Goal: Find contact information: Find contact information

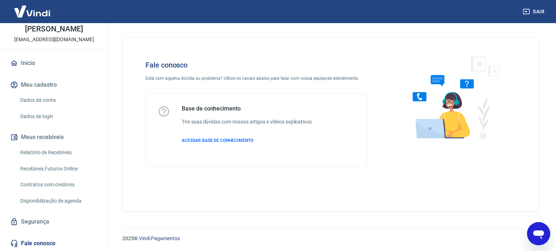
scroll to position [179, 0]
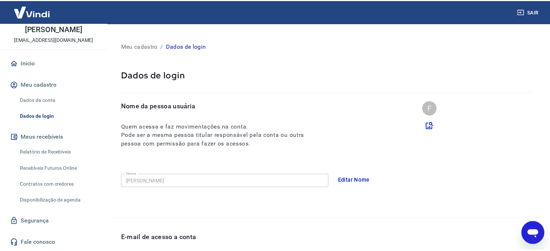
scroll to position [109, 0]
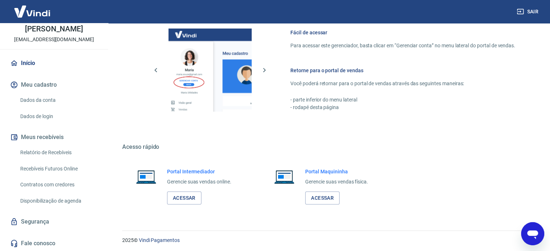
scroll to position [447, 0]
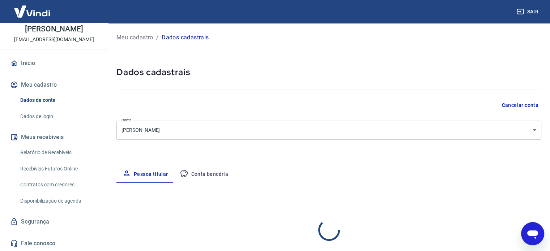
select select "MG"
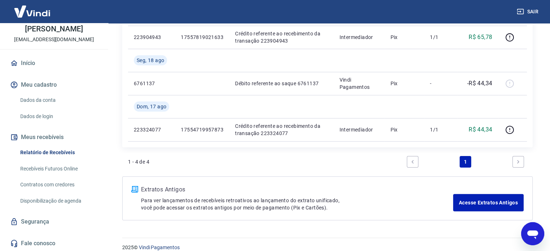
scroll to position [177, 0]
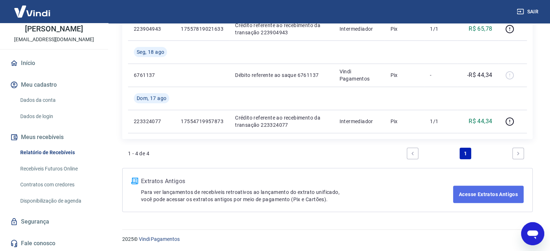
click at [509, 189] on link "Acesse Extratos Antigos" at bounding box center [488, 194] width 71 height 17
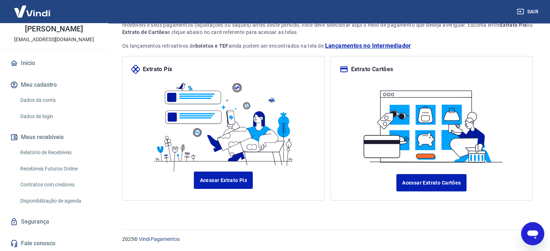
scroll to position [62, 0]
click at [233, 181] on link "Acessar Extrato Pix" at bounding box center [223, 180] width 59 height 17
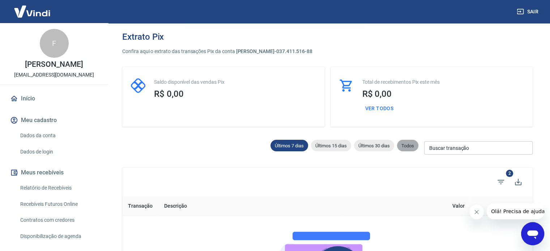
click at [412, 147] on span "Todos" at bounding box center [407, 145] width 21 height 5
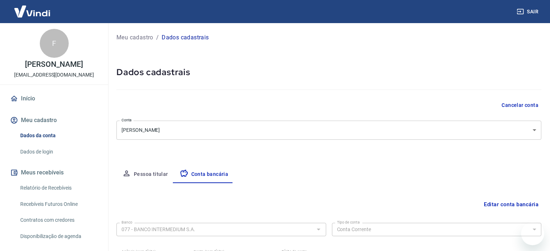
select select "1"
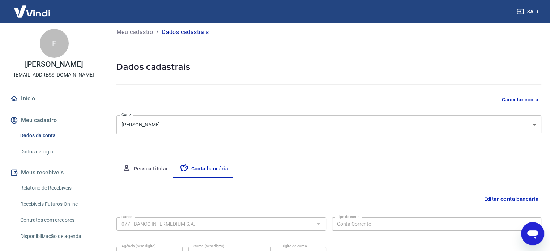
scroll to position [35, 0]
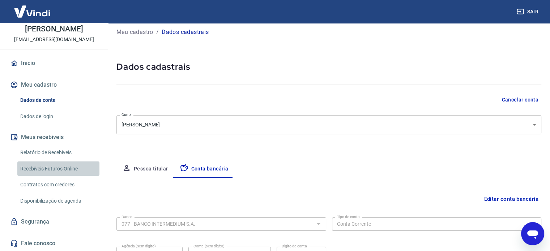
click at [64, 167] on link "Recebíveis Futuros Online" at bounding box center [58, 169] width 82 height 15
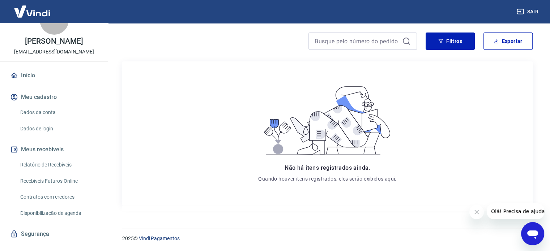
scroll to position [35, 0]
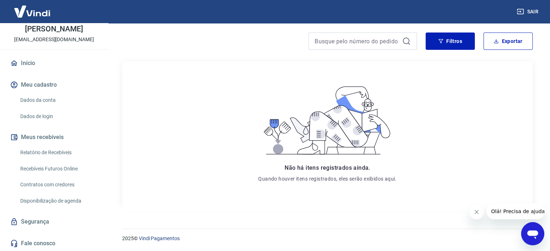
click at [46, 243] on link "Fale conosco" at bounding box center [54, 244] width 91 height 16
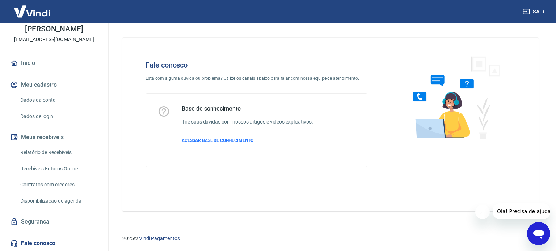
click at [538, 233] on icon "Abrir janela de mensagens" at bounding box center [538, 235] width 11 height 9
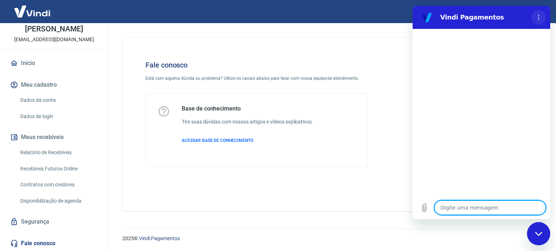
click at [537, 18] on icon "Menu de opções" at bounding box center [538, 17] width 6 height 6
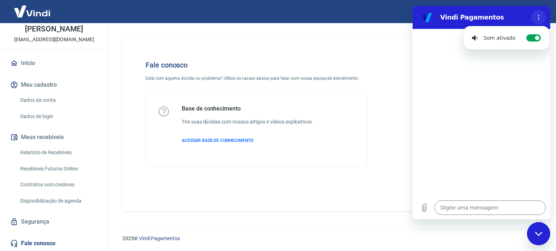
click at [537, 18] on icon "Menu de opções" at bounding box center [538, 17] width 6 height 6
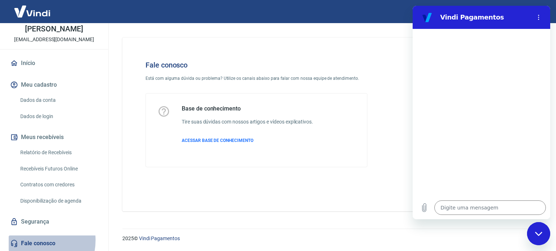
click at [30, 240] on link "Fale conosco" at bounding box center [54, 244] width 91 height 16
click at [31, 240] on link "Fale conosco" at bounding box center [54, 244] width 91 height 16
